Goal: Task Accomplishment & Management: Use online tool/utility

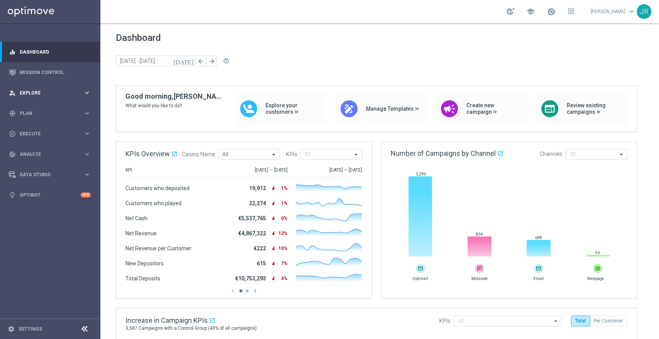
click at [78, 90] on div "person_search Explore" at bounding box center [46, 93] width 75 height 7
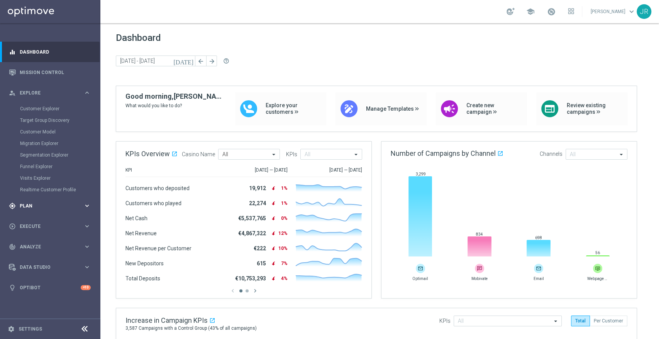
click at [77, 203] on div "gps_fixed Plan" at bounding box center [46, 206] width 75 height 7
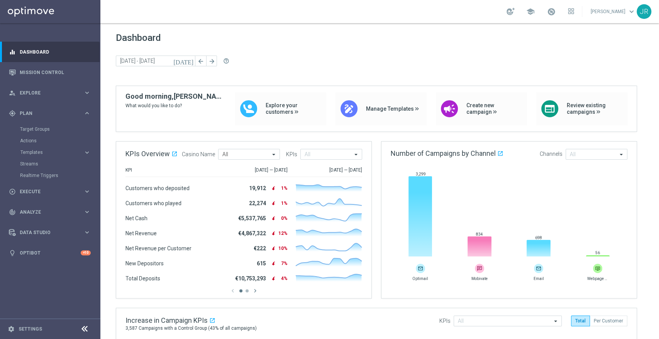
click at [55, 148] on accordion "Templates keyboard_arrow_right Optimail Web Push Notifications Webpage Pop-up" at bounding box center [60, 153] width 80 height 12
click at [58, 151] on span "Templates" at bounding box center [47, 152] width 55 height 5
click at [46, 165] on link "Optimail" at bounding box center [52, 164] width 56 height 6
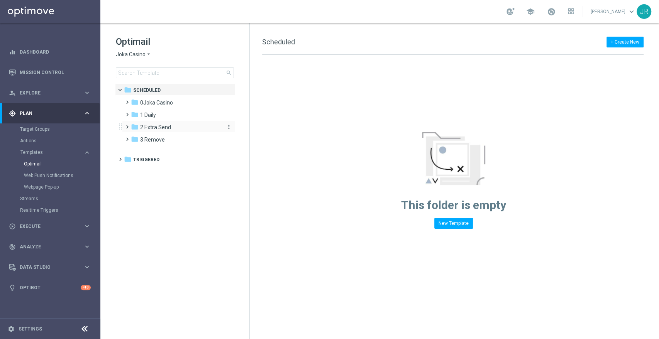
click at [138, 127] on icon "folder" at bounding box center [135, 127] width 8 height 8
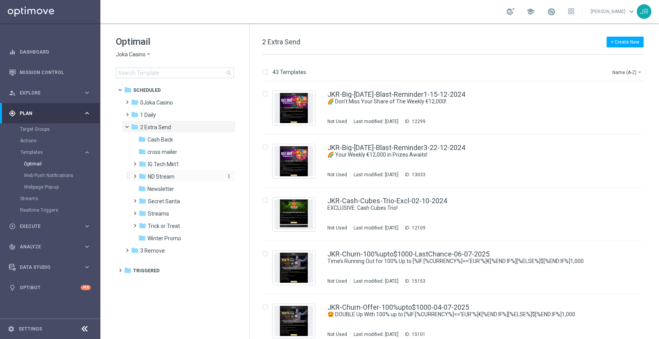
click at [182, 178] on div "folder ND Stream" at bounding box center [180, 177] width 82 height 9
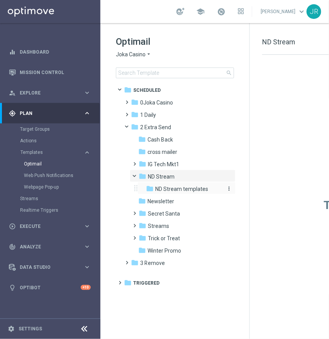
click at [191, 186] on span "ND Stream templates" at bounding box center [181, 189] width 53 height 7
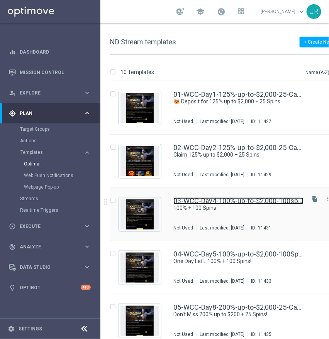
drag, startPoint x: 190, startPoint y: 196, endPoint x: 186, endPoint y: 200, distance: 5.7
drag, startPoint x: 186, startPoint y: 200, endPoint x: 176, endPoint y: 202, distance: 10.5
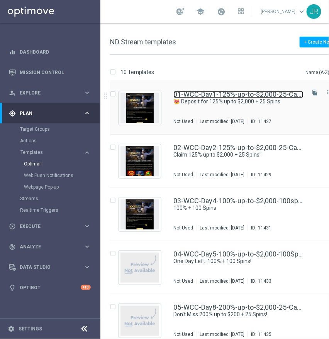
click at [204, 91] on link "01-WCC-Day1-125%-up-to-$2,000-25-CashSpins" at bounding box center [238, 94] width 130 height 7
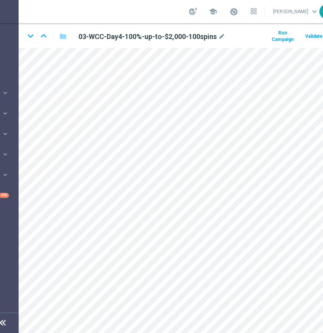
scroll to position [0, 84]
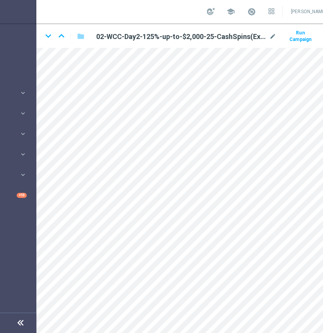
scroll to position [0, 100]
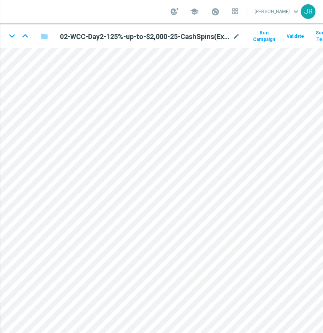
click at [222, 122] on html "equalizer Dashboard Mission Control" at bounding box center [61, 166] width 323 height 333
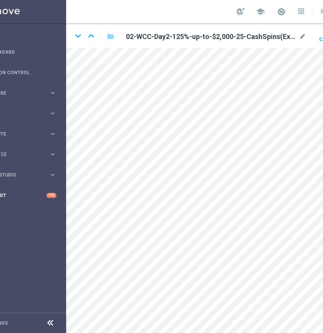
scroll to position [6, 34]
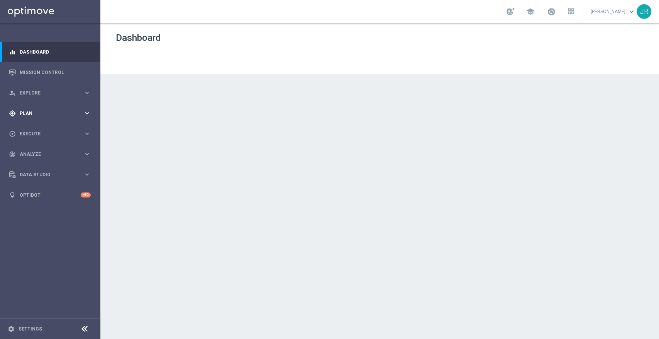
click at [88, 107] on div "gps_fixed Plan keyboard_arrow_right" at bounding box center [50, 113] width 100 height 20
click at [66, 154] on span "Templates" at bounding box center [47, 152] width 55 height 5
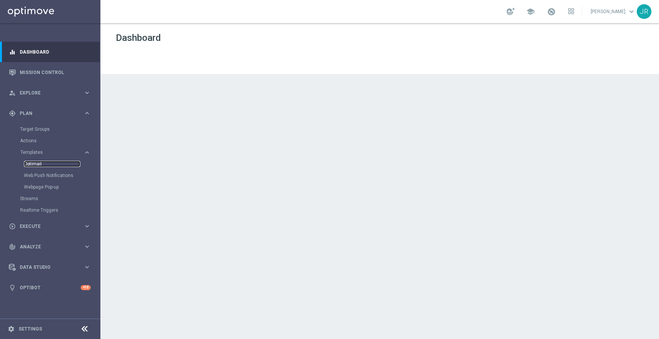
click at [60, 166] on link "Optimail" at bounding box center [52, 164] width 56 height 6
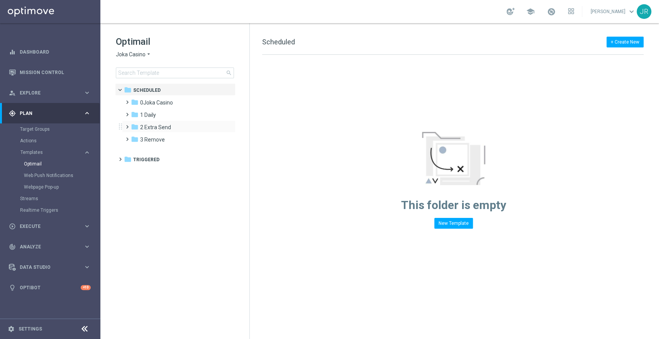
click at [127, 125] on span at bounding box center [125, 123] width 3 height 3
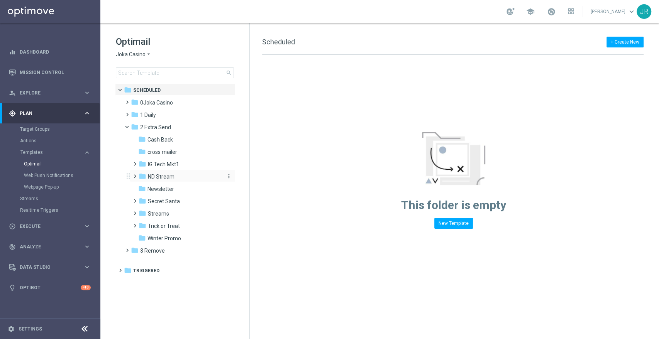
click at [176, 180] on div "folder ND Stream" at bounding box center [180, 177] width 82 height 9
click at [200, 190] on span "ND Stream templates" at bounding box center [181, 189] width 53 height 7
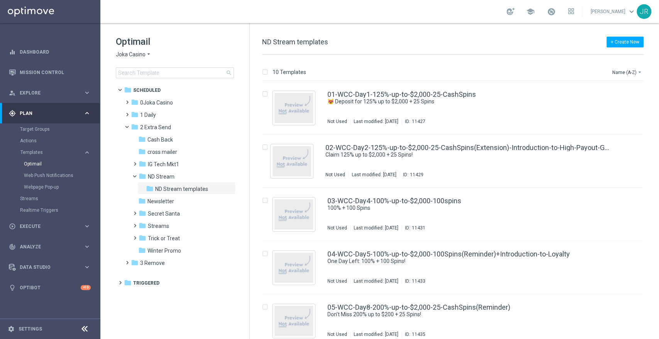
click at [434, 46] on div "+ Create New ND Stream templates" at bounding box center [452, 45] width 381 height 17
click at [431, 61] on div "10 Templates Name (A-Z) arrow_drop_down Drag here to set row groups Drag here t…" at bounding box center [454, 197] width 409 height 284
